Goal: Information Seeking & Learning: Compare options

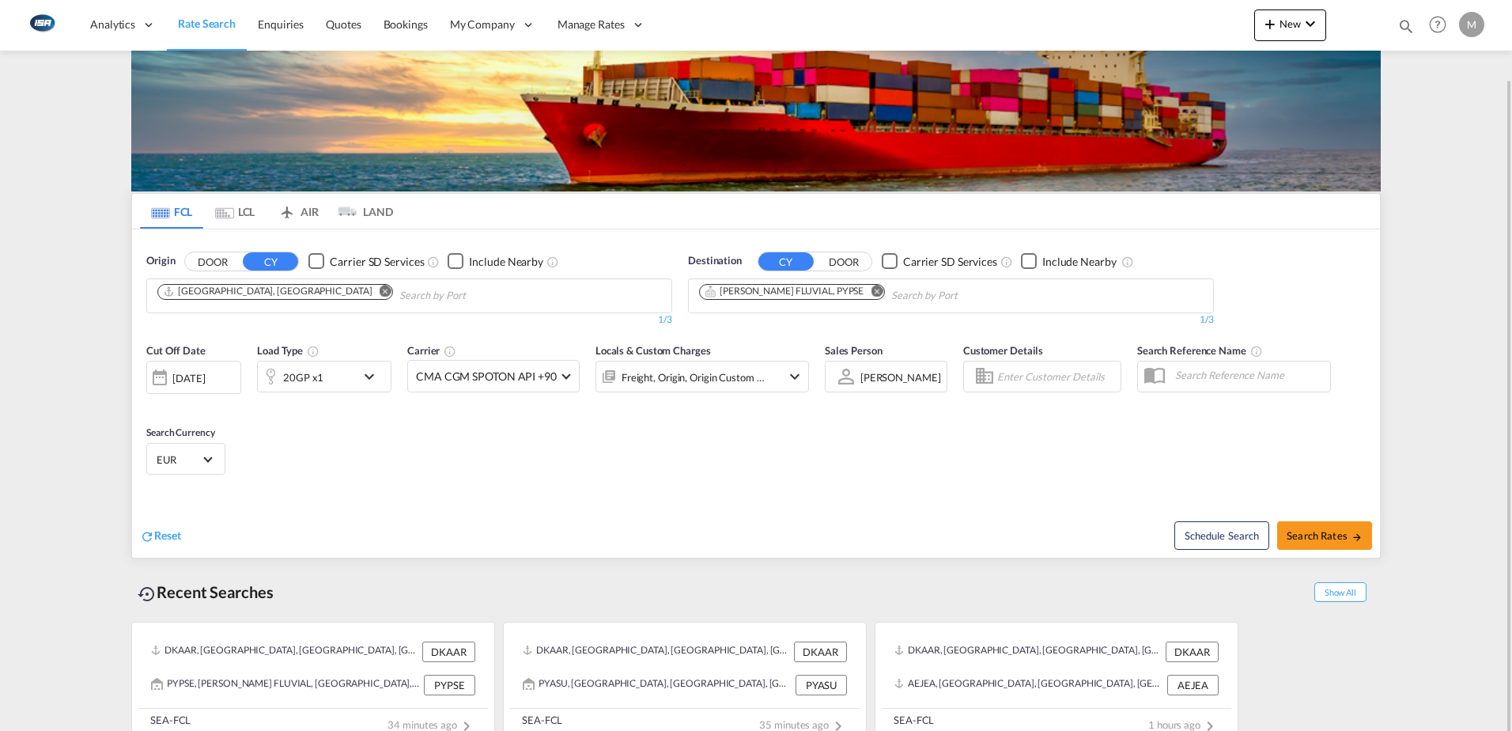
scroll to position [62, 0]
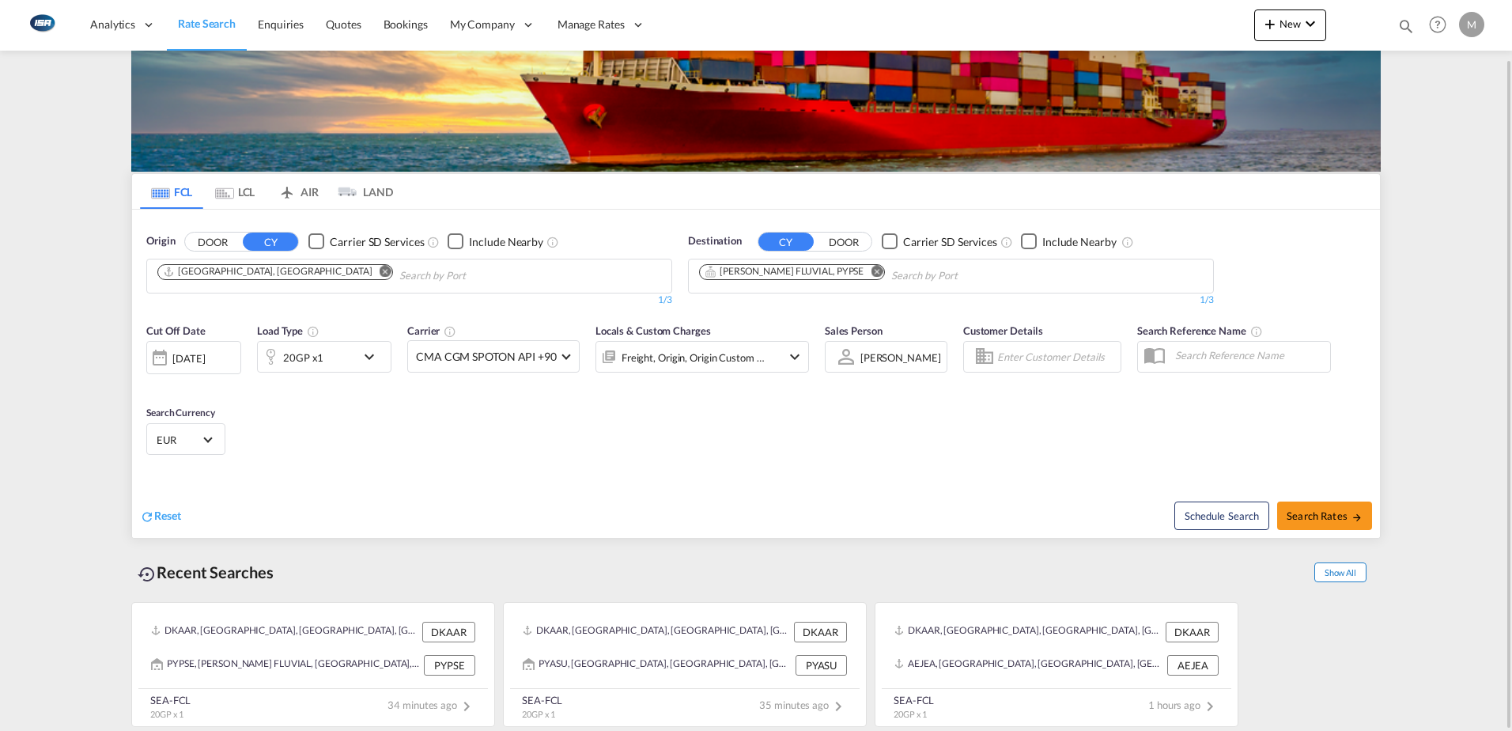
click at [1351, 576] on span "Show All" at bounding box center [1340, 572] width 52 height 20
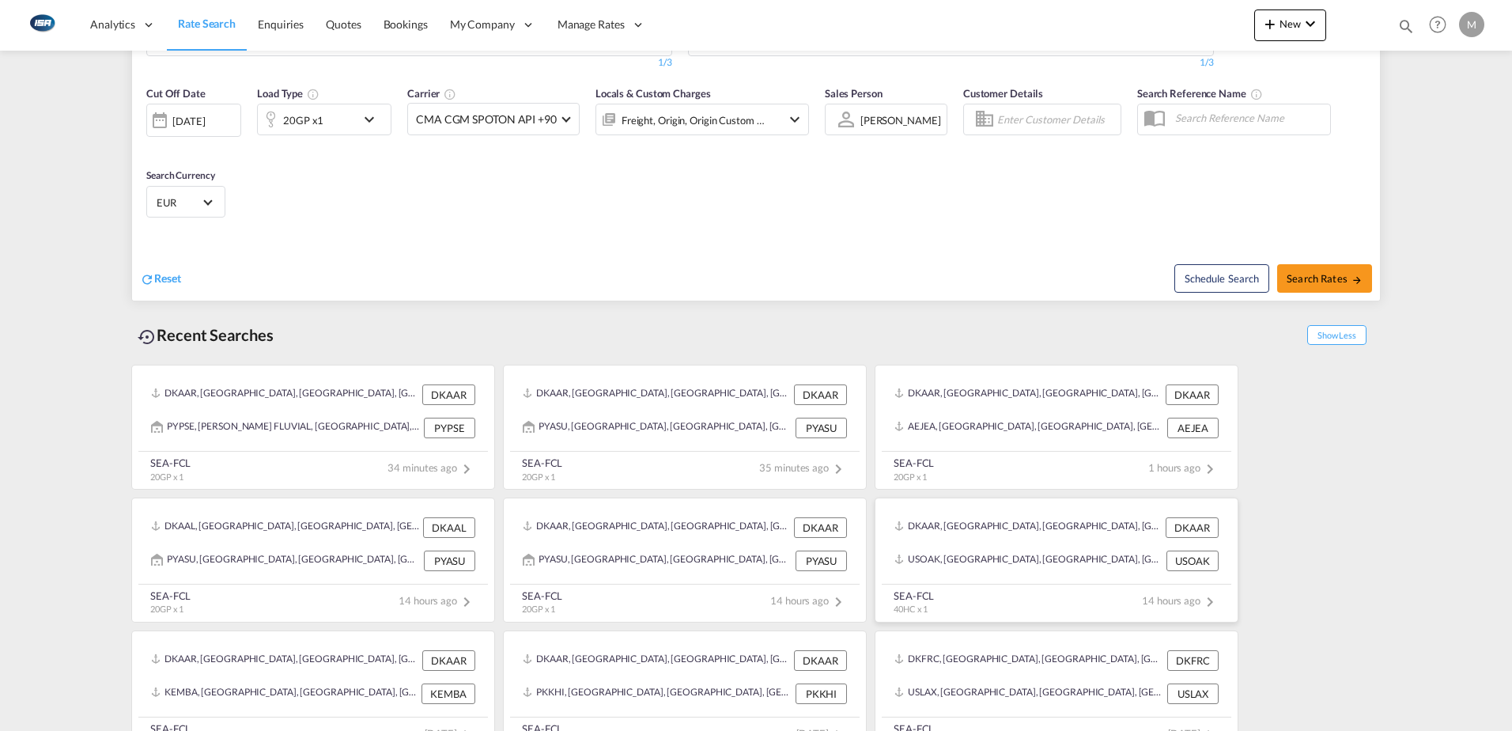
scroll to position [328, 0]
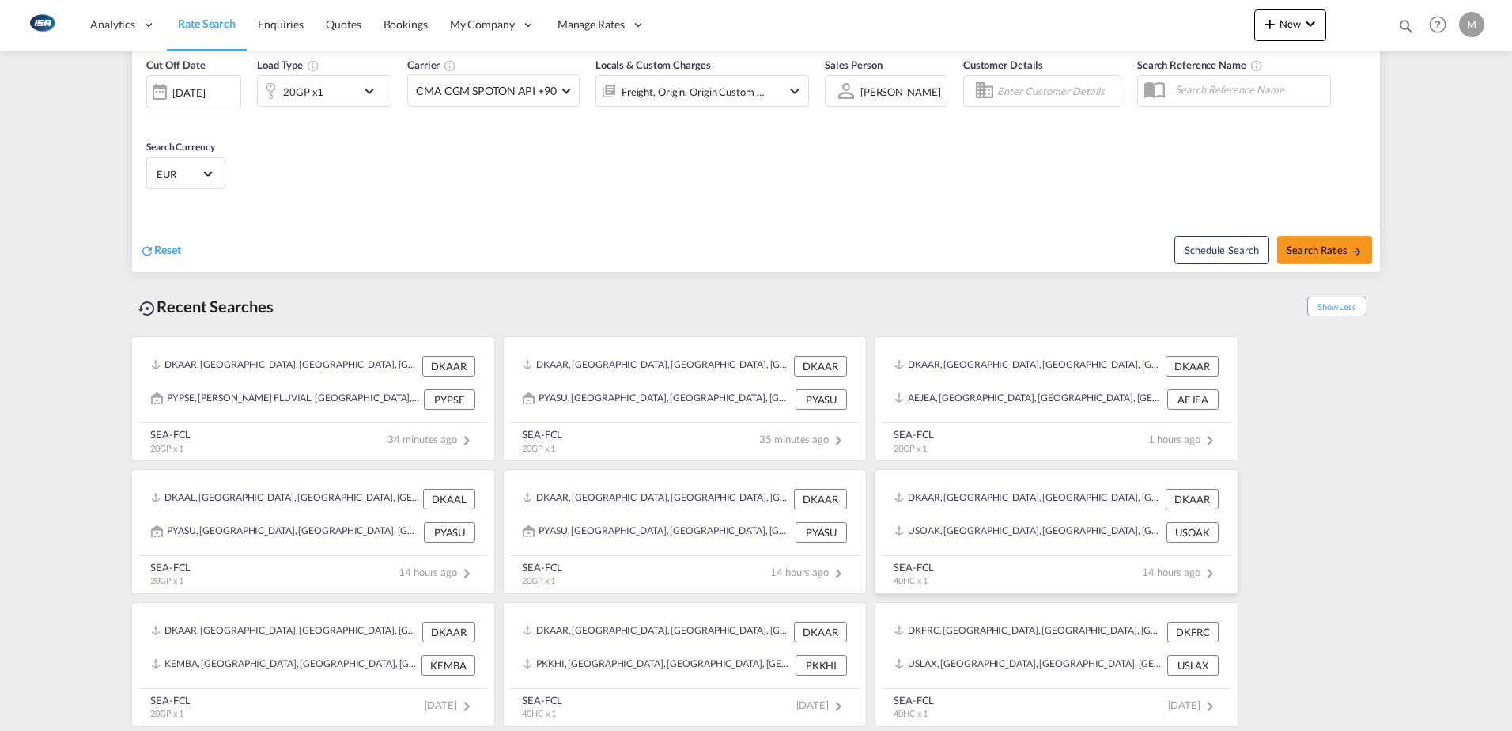
click at [1056, 519] on div "USOAK, [GEOGRAPHIC_DATA], [GEOGRAPHIC_DATA], [GEOGRAPHIC_DATA], [GEOGRAPHIC_DAT…" at bounding box center [1056, 532] width 337 height 33
